Goal: Information Seeking & Learning: Learn about a topic

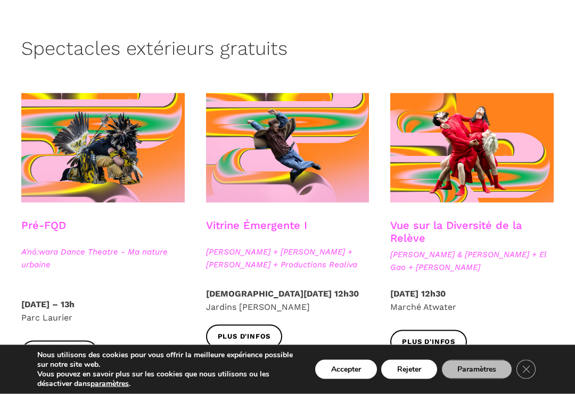
scroll to position [230, 0]
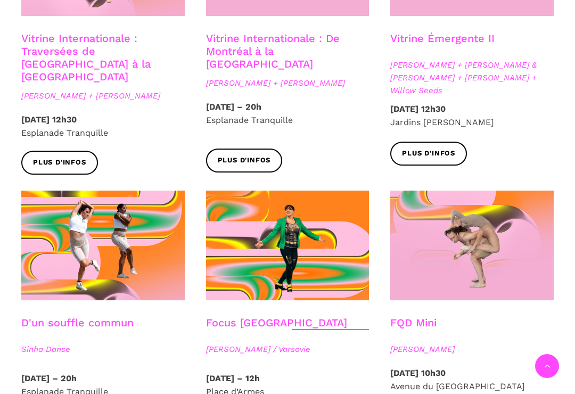
scroll to position [996, 0]
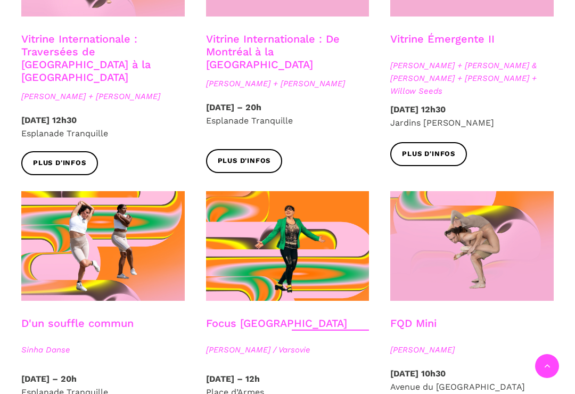
click at [425, 149] on span "Plus d'infos" at bounding box center [428, 154] width 53 height 11
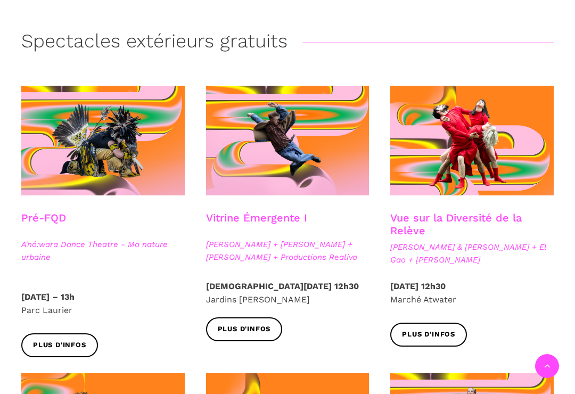
scroll to position [236, 0]
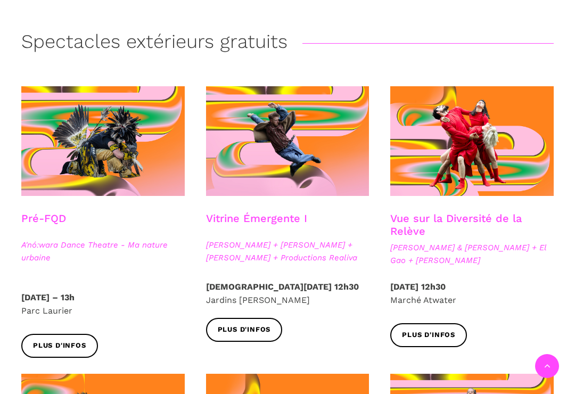
click at [242, 331] on span "Plus d'infos" at bounding box center [244, 329] width 53 height 11
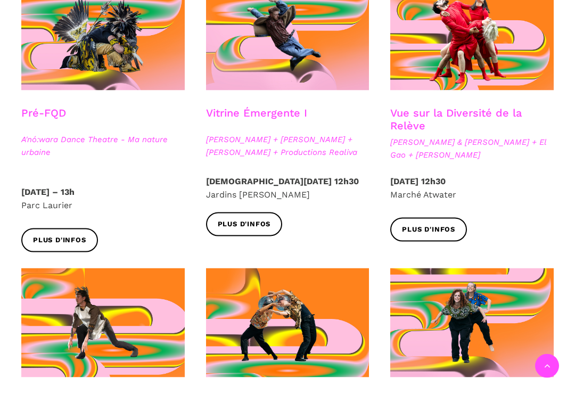
scroll to position [342, 0]
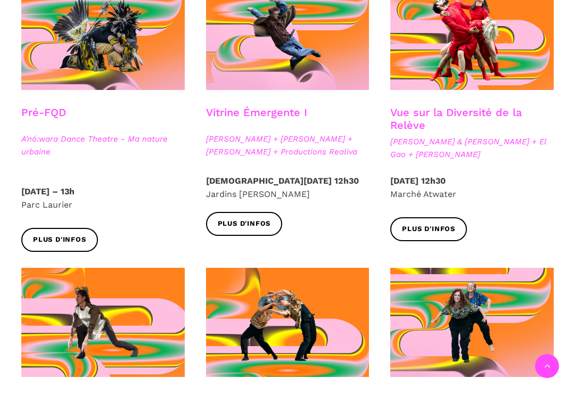
click at [421, 234] on link "Plus d'infos" at bounding box center [428, 229] width 77 height 24
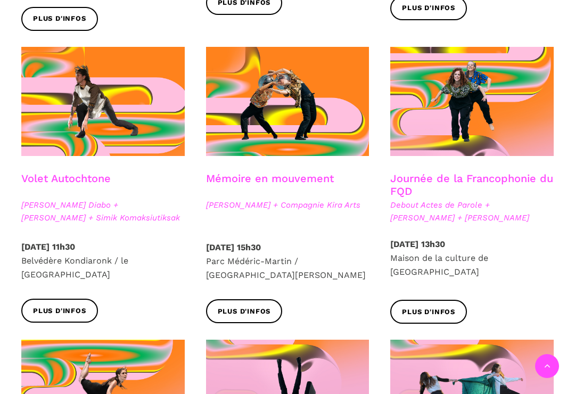
scroll to position [564, 0]
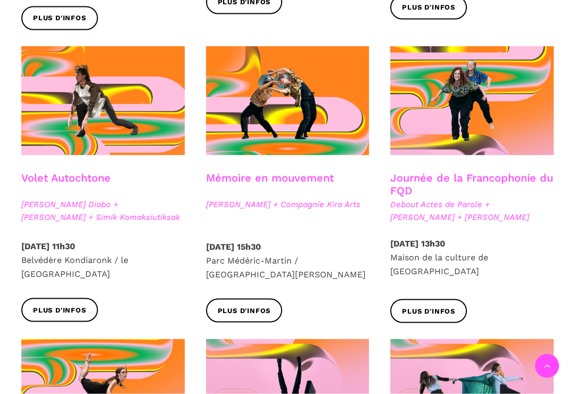
click at [59, 305] on span "Plus d'infos" at bounding box center [59, 310] width 53 height 11
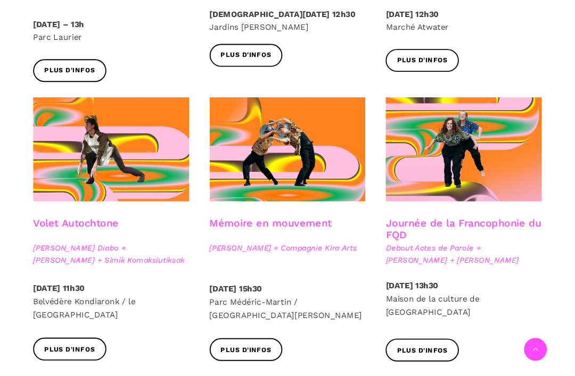
scroll to position [488, 0]
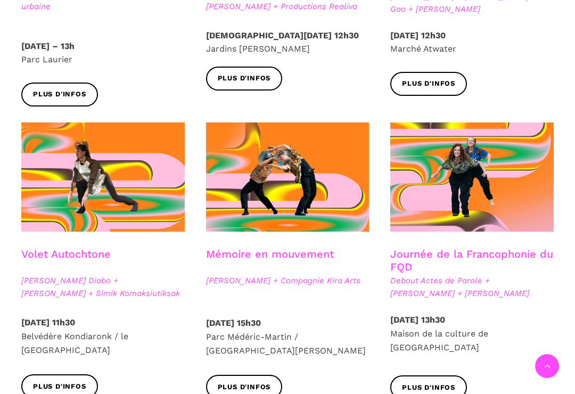
click at [429, 382] on span "Plus d'infos" at bounding box center [428, 387] width 53 height 11
click at [253, 382] on span "Plus d'infos" at bounding box center [244, 387] width 53 height 11
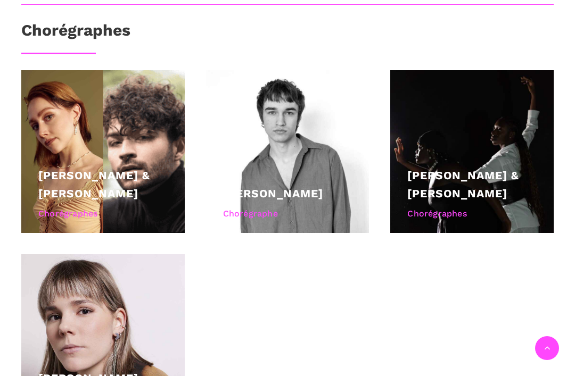
scroll to position [694, 0]
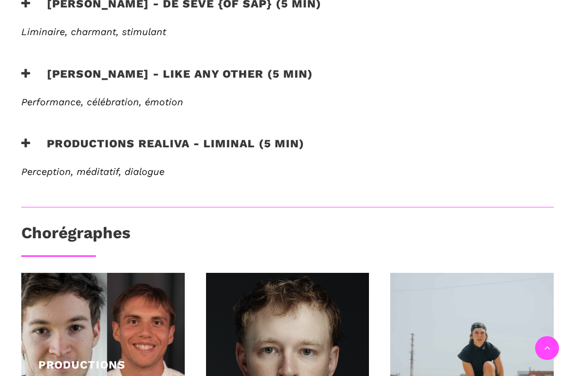
scroll to position [540, 0]
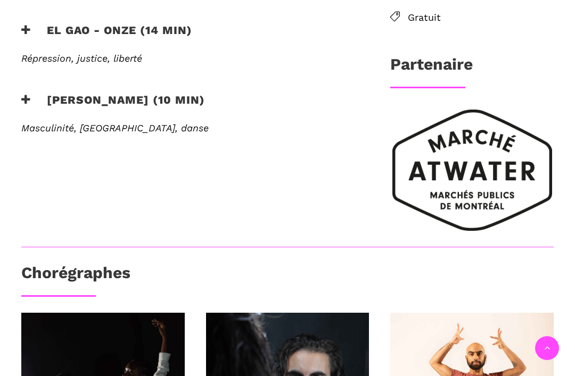
scroll to position [470, 0]
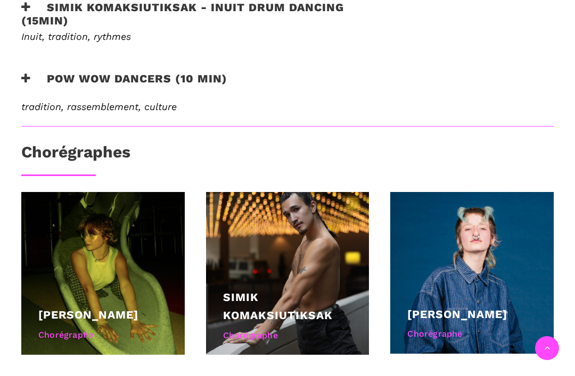
scroll to position [598, 0]
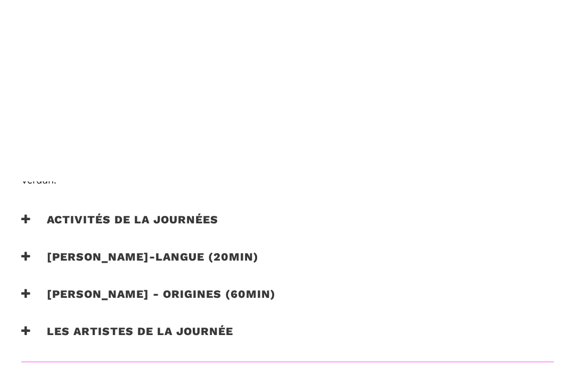
scroll to position [537, 0]
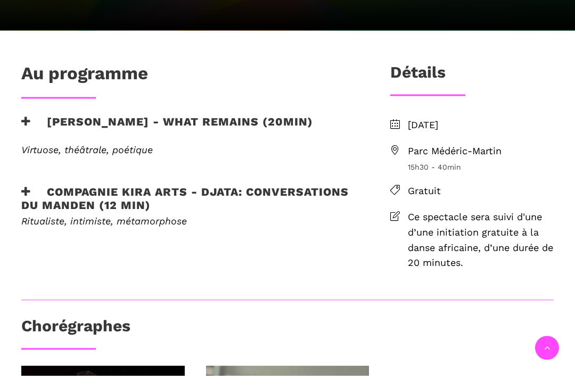
scroll to position [274, 0]
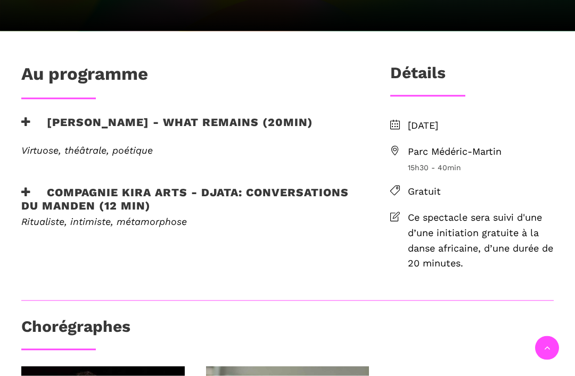
click at [424, 152] on span "Parc Médéric-Martin" at bounding box center [481, 151] width 146 height 15
click at [399, 150] on icon at bounding box center [395, 151] width 10 height 10
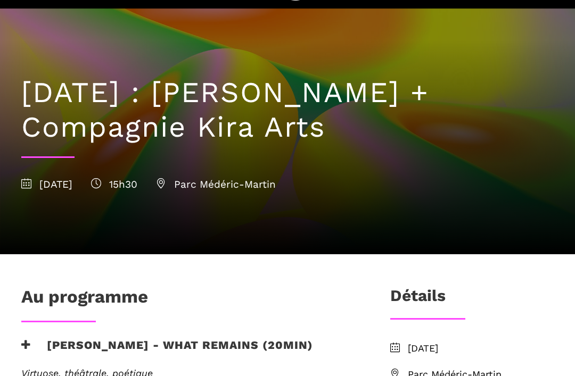
scroll to position [0, 0]
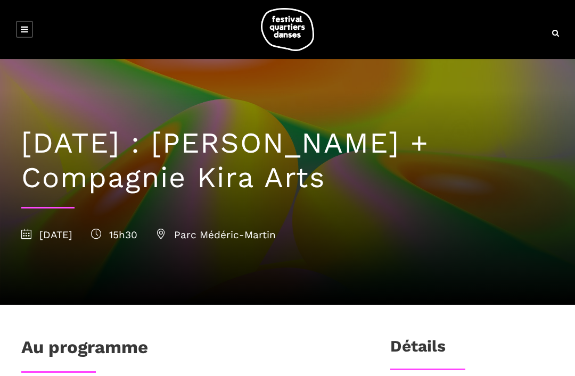
click at [463, 250] on div "[DATE] : [PERSON_NAME] + Compagnie Kira Arts [DATE] 15h30 [GEOGRAPHIC_DATA]-Mar…" at bounding box center [288, 182] width 554 height 246
